Goal: Check status: Check status

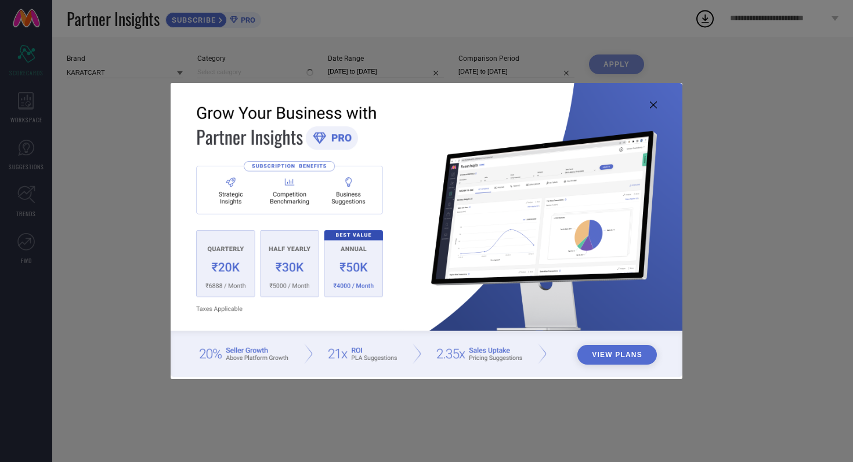
type input "All"
click at [651, 103] on icon at bounding box center [653, 105] width 7 height 7
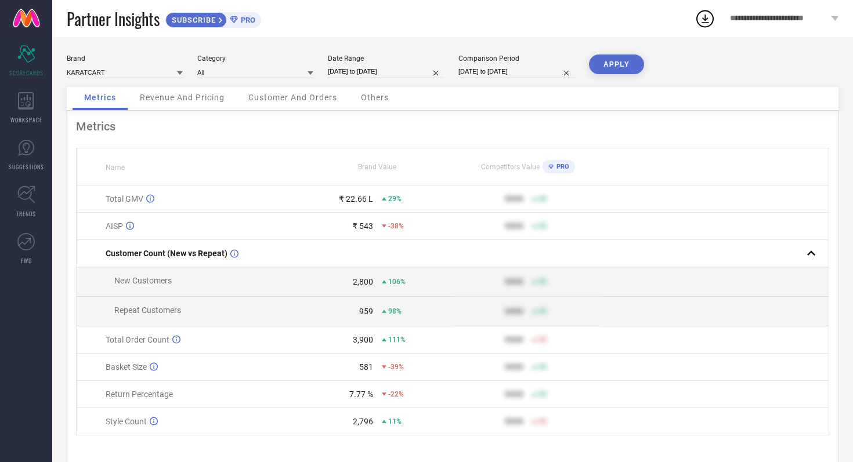
click at [412, 72] on input "[DATE] to [DATE]" at bounding box center [386, 72] width 116 height 12
select select "8"
select select "2025"
select select "9"
select select "2025"
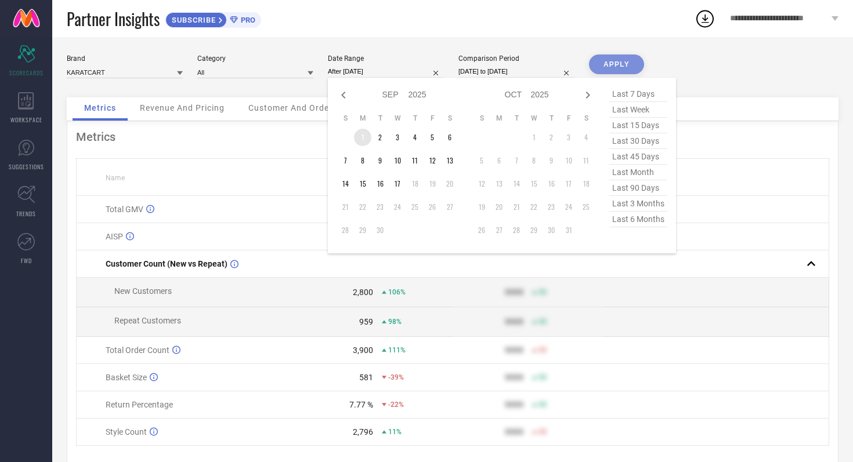
click at [360, 135] on td "1" at bounding box center [362, 137] width 17 height 17
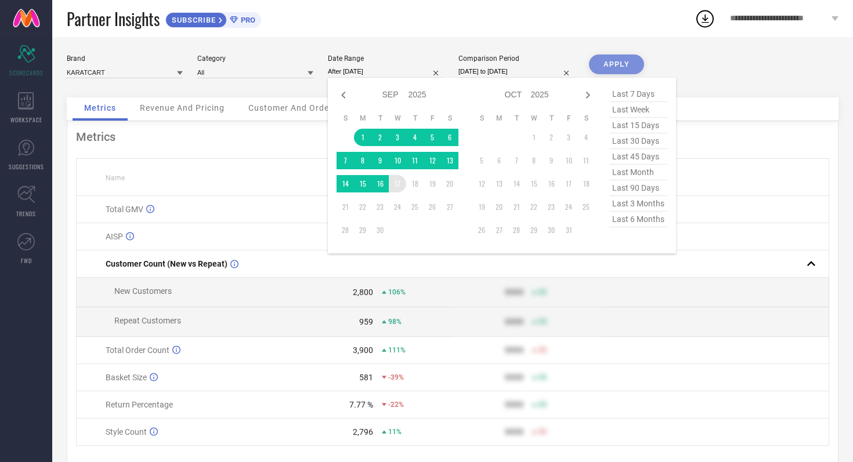
type input "[DATE] to [DATE]"
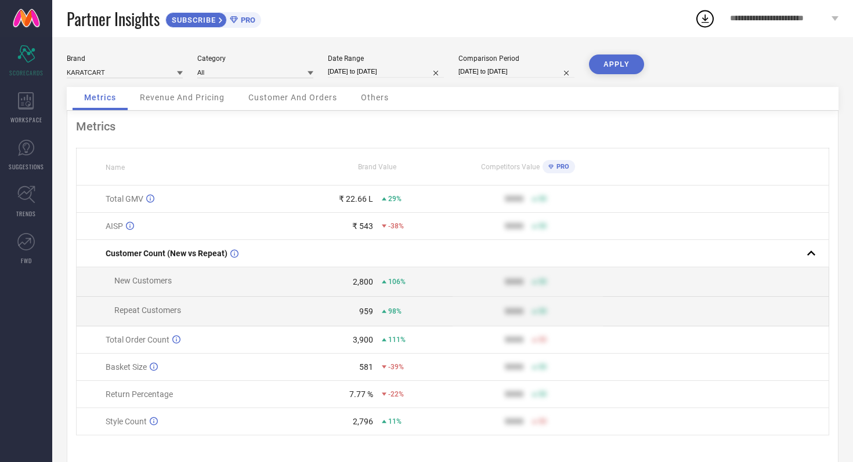
click at [537, 74] on input "[DATE] to [DATE]" at bounding box center [516, 72] width 116 height 12
select select "8"
select select "2024"
select select "9"
select select "2024"
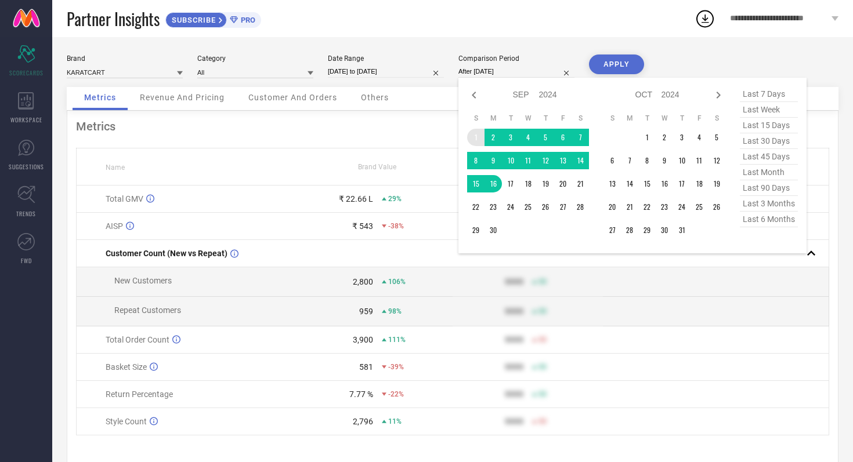
click at [477, 140] on td "1" at bounding box center [475, 137] width 17 height 17
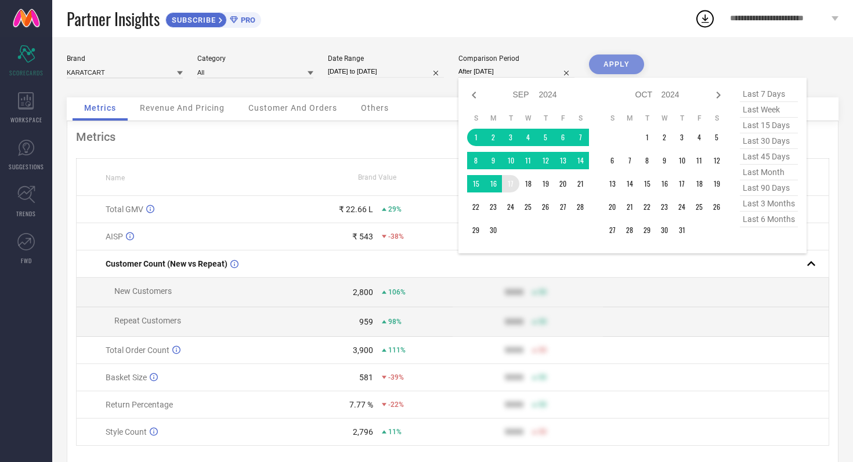
type input "[DATE] to [DATE]"
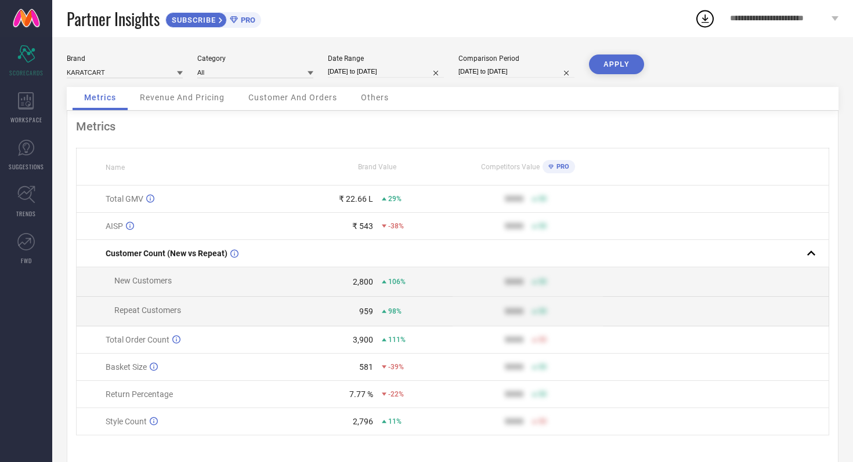
click at [624, 67] on button "APPLY" at bounding box center [616, 65] width 55 height 20
select select "8"
select select "2025"
select select "9"
select select "2025"
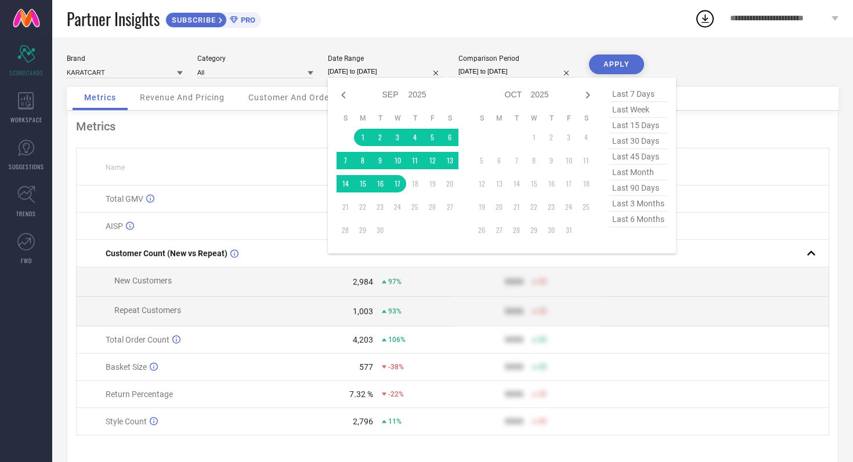
click at [409, 71] on input "[DATE] to [DATE]" at bounding box center [386, 72] width 116 height 12
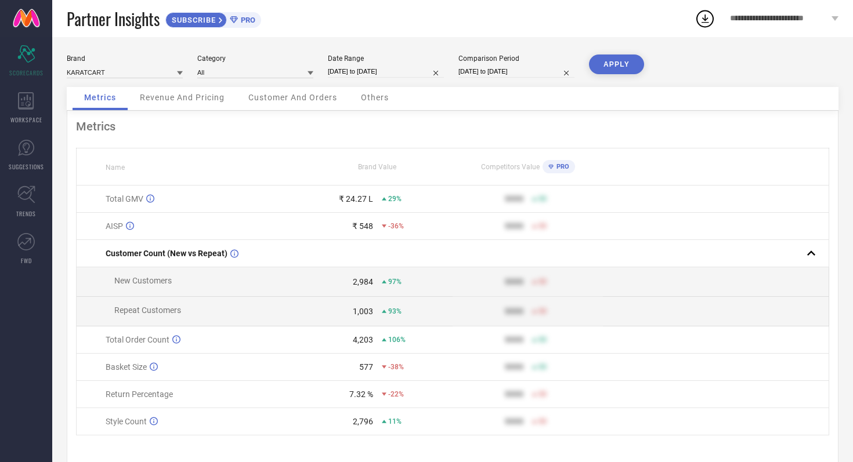
click at [409, 18] on div "Partner Insights SUBSCRIBE PRO" at bounding box center [381, 18] width 628 height 37
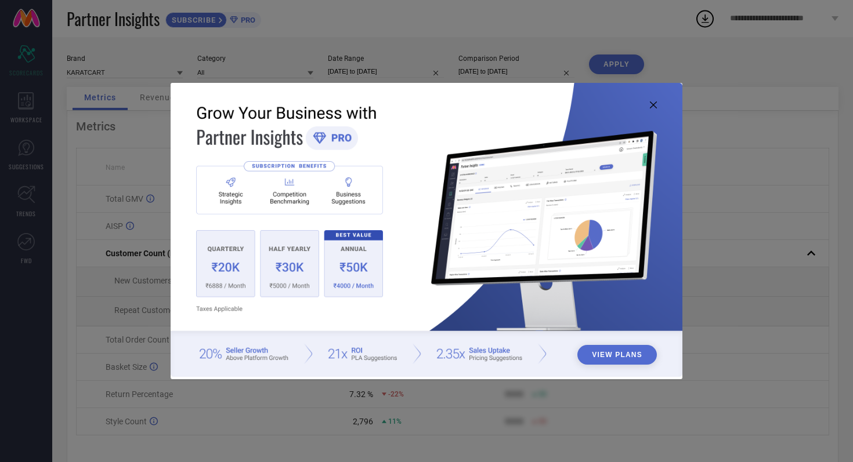
click at [652, 103] on icon at bounding box center [653, 105] width 7 height 7
